Goal: Navigation & Orientation: Find specific page/section

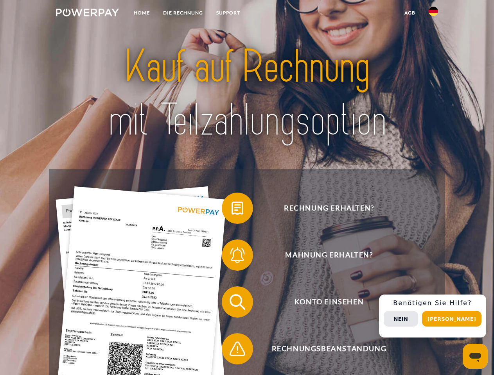
click at [87, 14] on img at bounding box center [87, 13] width 63 height 8
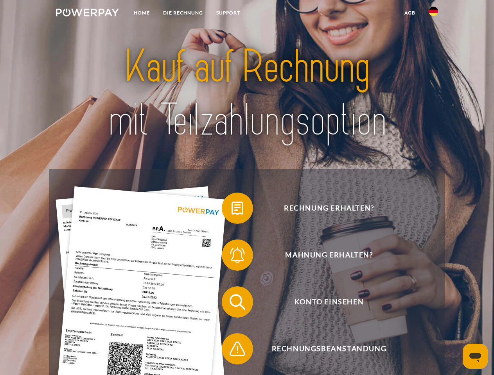
click at [433, 14] on img at bounding box center [433, 11] width 9 height 9
click at [409, 13] on link "agb" at bounding box center [410, 13] width 24 height 14
click at [232, 210] on span at bounding box center [225, 208] width 39 height 39
